Goal: Information Seeking & Learning: Learn about a topic

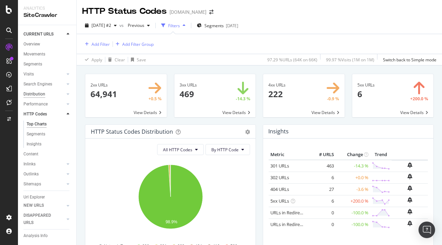
scroll to position [21, 0]
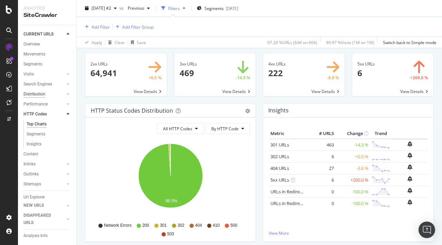
click at [38, 94] on div "Distribution" at bounding box center [34, 94] width 22 height 7
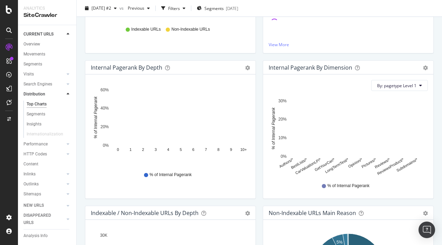
scroll to position [285, 0]
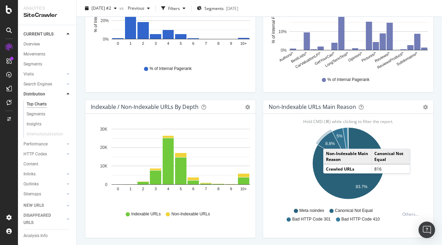
click at [330, 142] on text "8.8%" at bounding box center [330, 143] width 10 height 5
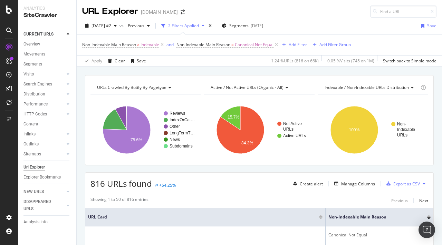
scroll to position [46, 0]
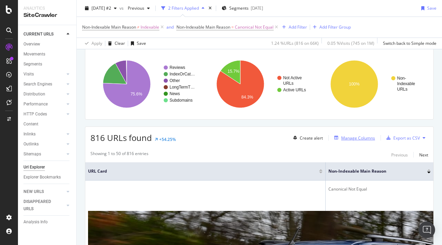
click at [353, 138] on div "Manage Columns" at bounding box center [358, 138] width 34 height 6
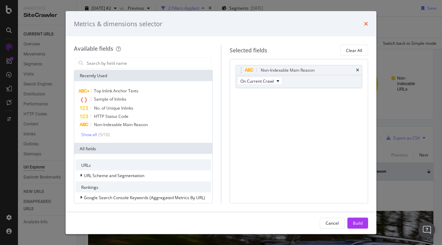
click at [367, 25] on icon "times" at bounding box center [366, 24] width 4 height 6
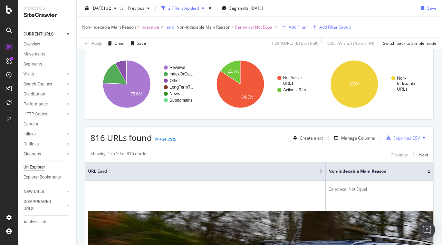
click at [294, 24] on div "Add Filter" at bounding box center [293, 27] width 28 height 8
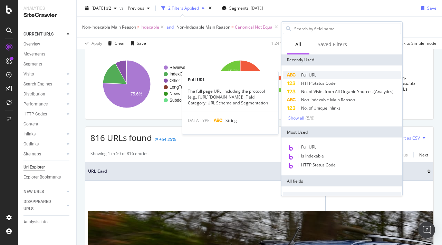
click at [312, 75] on span "Full URL" at bounding box center [308, 75] width 15 height 6
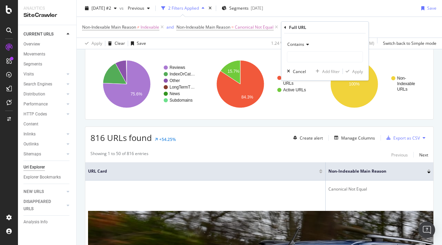
click at [300, 46] on span "Contains" at bounding box center [295, 44] width 17 height 6
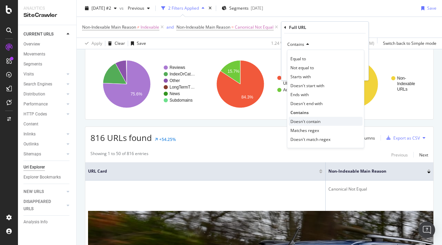
click at [315, 122] on span "Doesn't contain" at bounding box center [305, 122] width 30 height 6
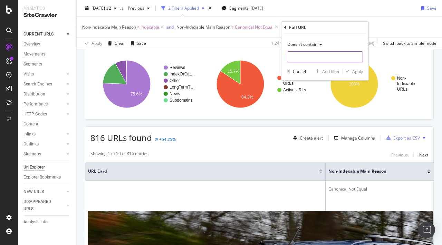
click at [308, 53] on input "text" at bounding box center [324, 56] width 75 height 11
type input "page="
click at [355, 69] on div "Apply" at bounding box center [357, 72] width 11 height 6
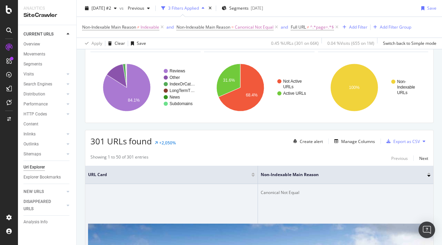
scroll to position [57, 0]
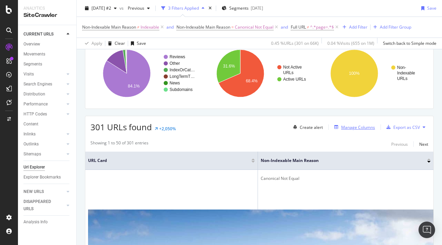
click at [353, 129] on div "Manage Columns" at bounding box center [358, 128] width 34 height 6
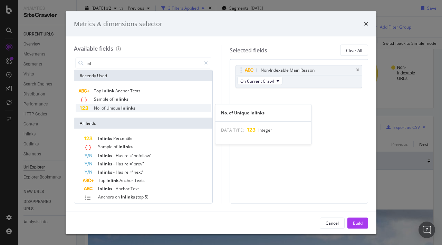
type input "inl"
click at [117, 107] on span "Unique" at bounding box center [113, 108] width 15 height 6
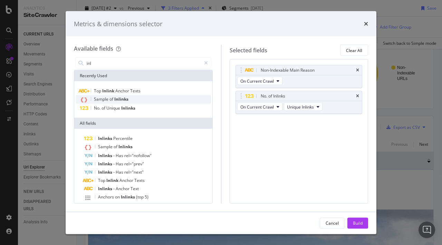
click at [120, 100] on span "Inlinks" at bounding box center [121, 99] width 14 height 6
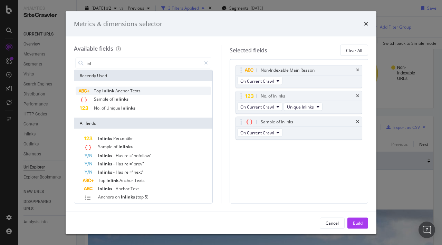
click at [126, 92] on span "Anchor" at bounding box center [122, 91] width 15 height 6
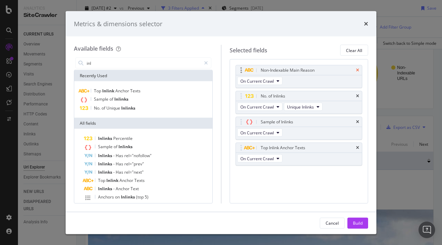
click at [357, 70] on icon "times" at bounding box center [357, 70] width 3 height 4
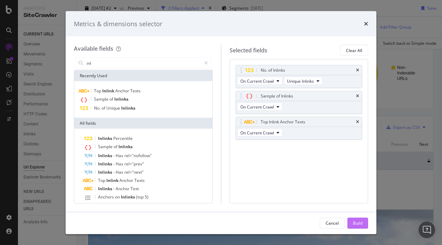
click at [360, 223] on div "Build" at bounding box center [358, 223] width 10 height 6
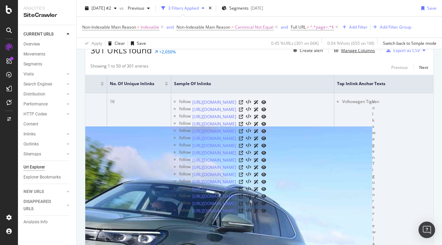
scroll to position [0, 234]
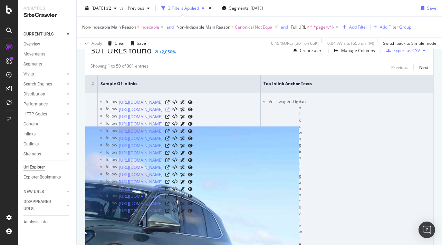
click at [169, 109] on icon at bounding box center [167, 110] width 4 height 4
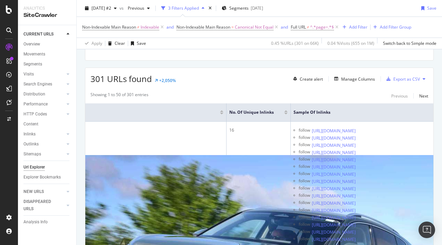
scroll to position [90, 0]
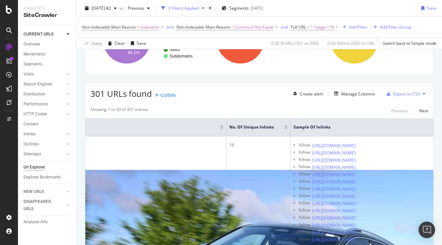
click at [286, 125] on div at bounding box center [285, 126] width 3 height 2
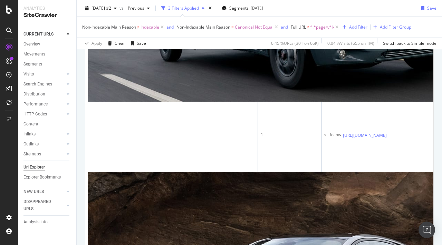
scroll to position [0, 174]
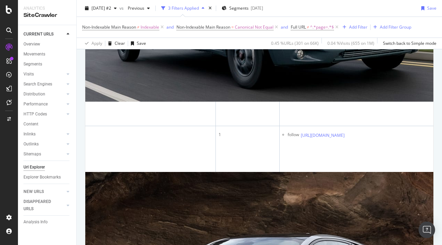
scroll to position [0, 139]
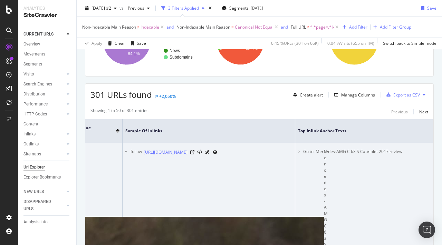
scroll to position [0, 0]
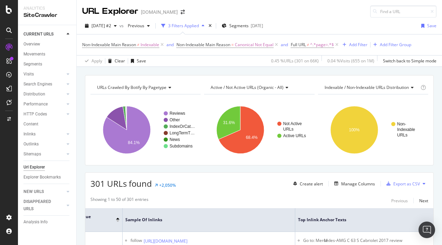
click at [359, 40] on div "Non-Indexable Main Reason ≠ Indexable and Non-Indexable Main Reason = Canonical…" at bounding box center [246, 45] width 329 height 10
click at [356, 45] on div "Add Filter" at bounding box center [358, 45] width 18 height 6
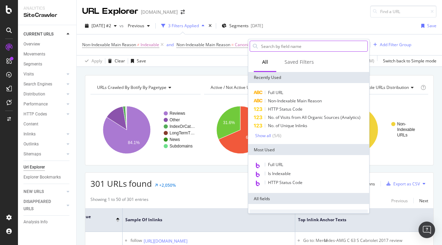
click at [313, 48] on input "text" at bounding box center [313, 46] width 107 height 10
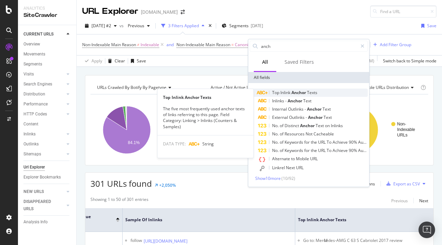
type input "anch"
click at [296, 94] on span "Anchor" at bounding box center [299, 93] width 16 height 6
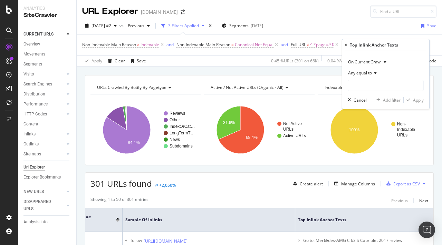
click at [363, 75] on span "Any equal to" at bounding box center [360, 73] width 24 height 6
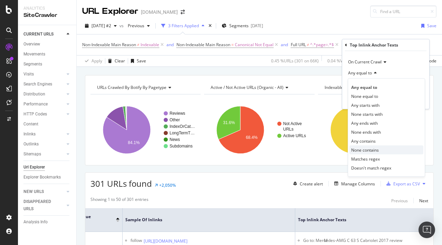
click at [377, 147] on span "None contains" at bounding box center [365, 150] width 28 height 6
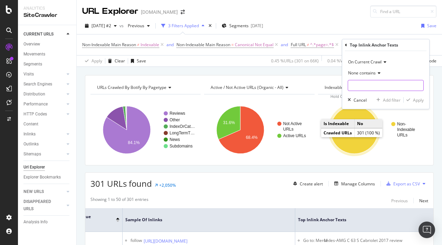
click at [358, 83] on input "text" at bounding box center [385, 85] width 75 height 11
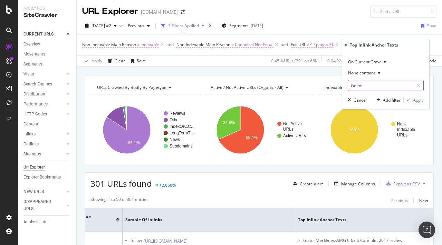
type input "Go to:"
click at [416, 101] on div "Apply" at bounding box center [418, 100] width 11 height 6
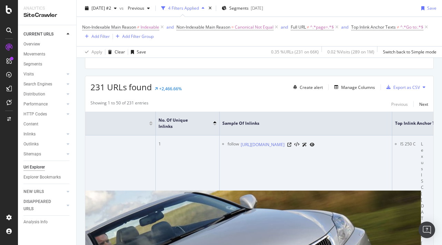
scroll to position [0, 126]
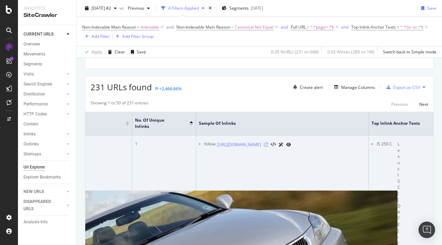
click at [268, 143] on icon at bounding box center [266, 145] width 4 height 4
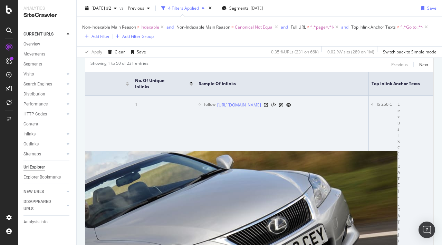
scroll to position [145, 0]
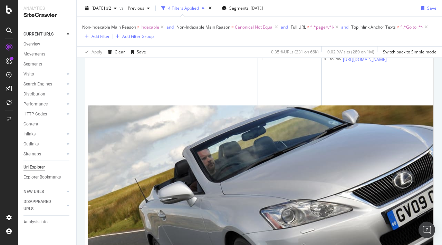
scroll to position [0, 126]
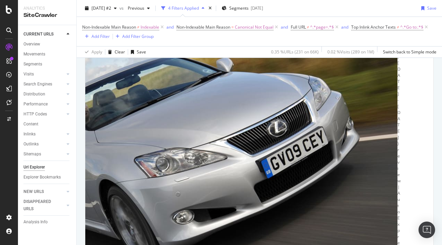
scroll to position [258, 0]
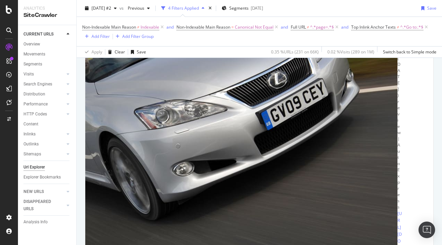
scroll to position [296, 0]
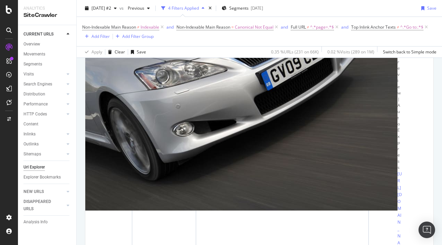
scroll to position [336, 0]
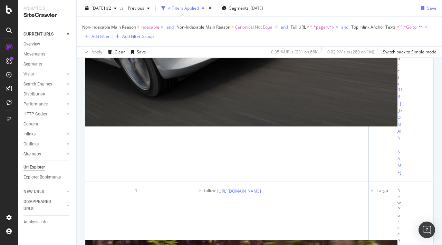
scroll to position [424, 0]
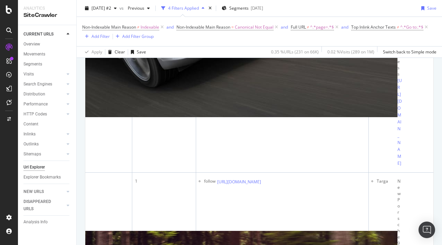
drag, startPoint x: 281, startPoint y: 119, endPoint x: 182, endPoint y: 107, distance: 100.2
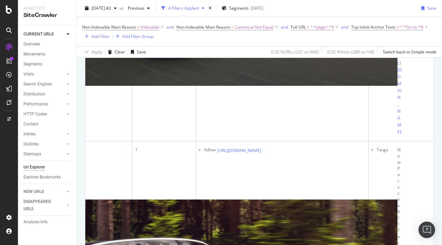
scroll to position [455, 0]
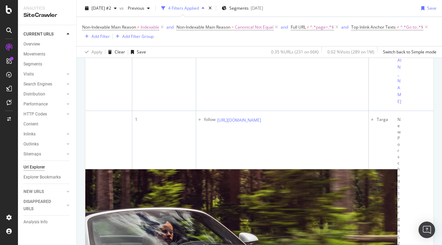
scroll to position [487, 0]
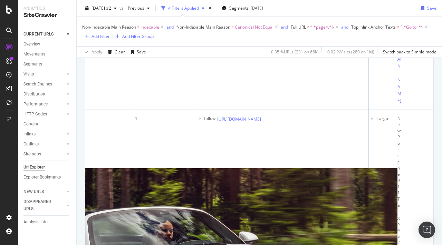
drag, startPoint x: 302, startPoint y: 131, endPoint x: 245, endPoint y: 109, distance: 61.7
copy link "goodwood-festival-speed/362045/[GEOGRAPHIC_DATA]-festival-speed-2024-new-cars-a…"
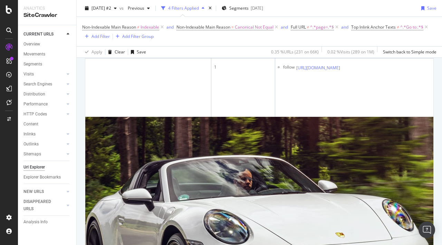
scroll to position [0, 126]
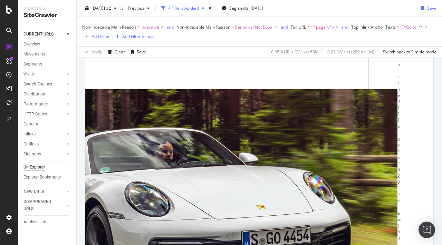
scroll to position [568, 0]
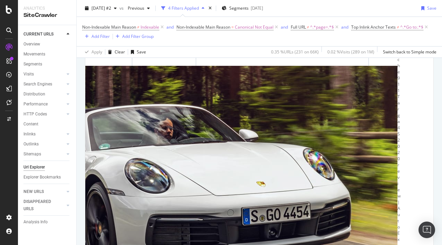
scroll to position [598, 0]
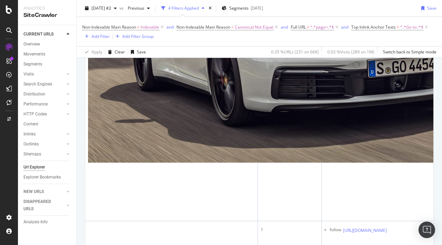
scroll to position [0, 126]
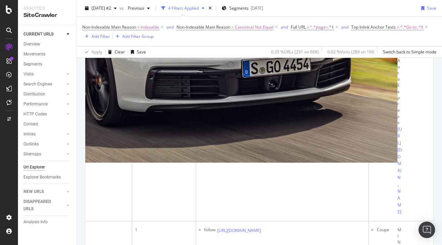
copy tbody "SEAT Altea XL in-depth review"
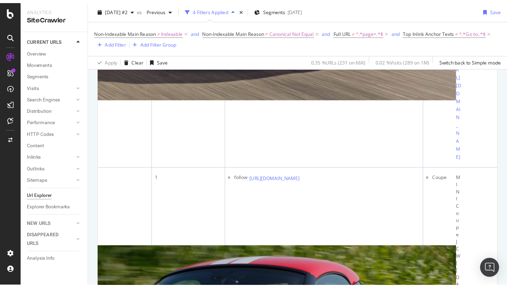
scroll to position [823, 0]
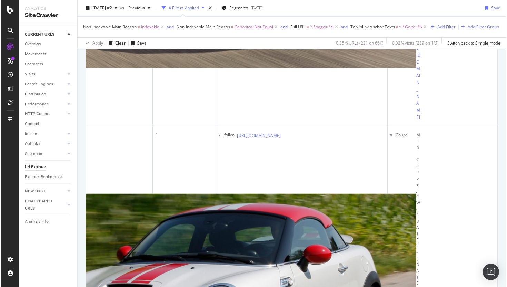
scroll to position [0, 60]
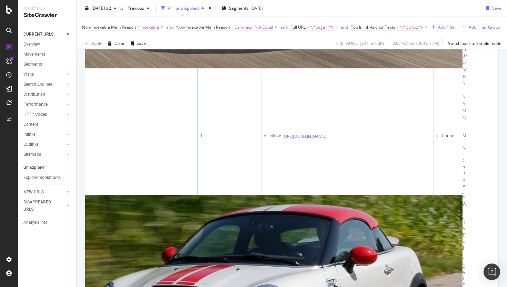
copy tbody "Mercedes CLS Shooting Brake in-depth review"
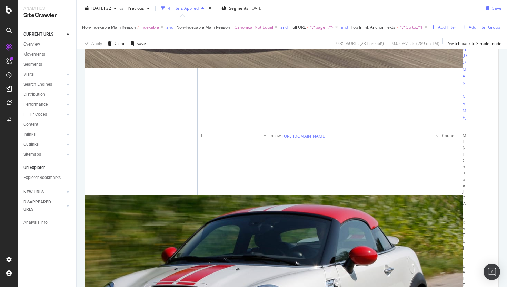
scroll to position [857, 0]
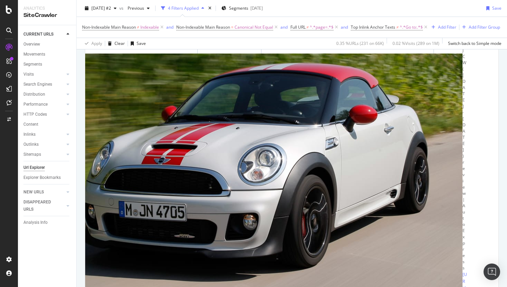
scroll to position [964, 0]
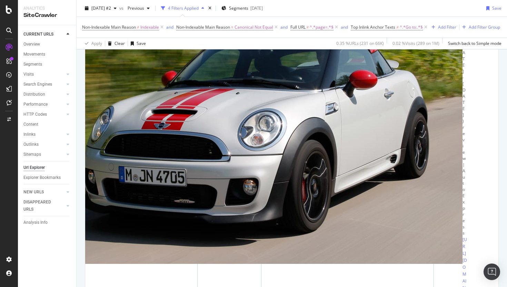
scroll to position [1002, 0]
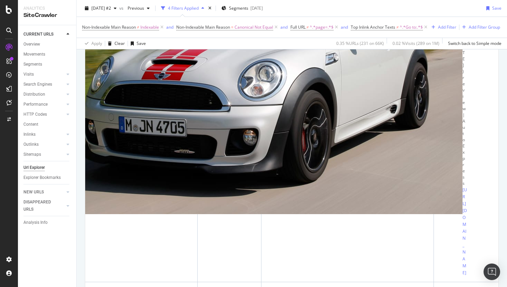
copy tbody "Toyota Auris Hybrid (facelifted) review"
